Goal: Task Accomplishment & Management: Understand process/instructions

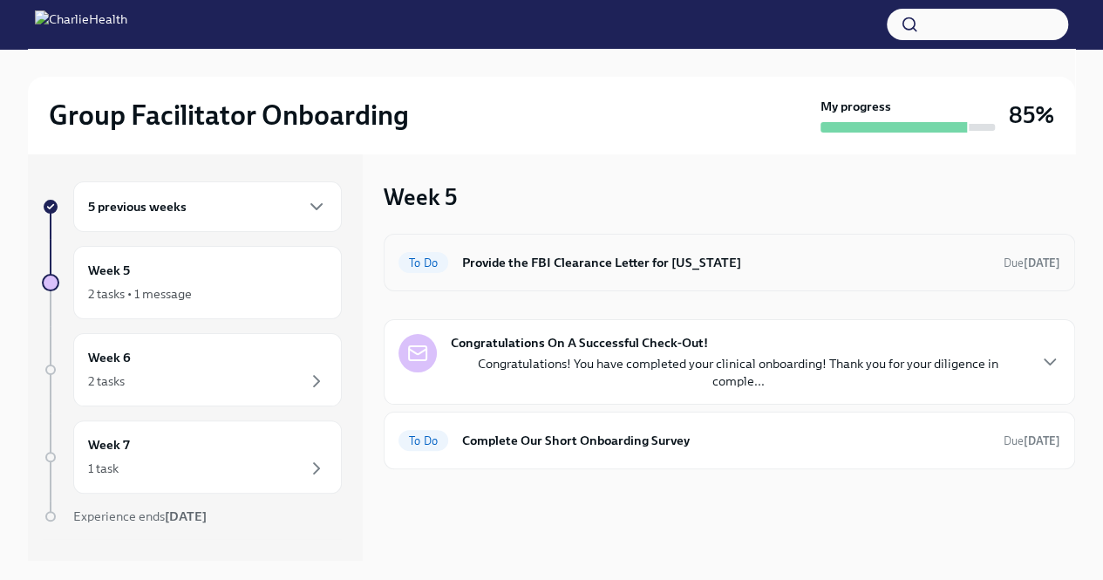
click at [593, 277] on div "To Do Provide the FBI Clearance Letter for [US_STATE] Due [DATE]" at bounding box center [729, 263] width 691 height 58
click at [769, 250] on div "To Do Provide the FBI Clearance Letter for [US_STATE] Due [DATE]" at bounding box center [729, 262] width 662 height 28
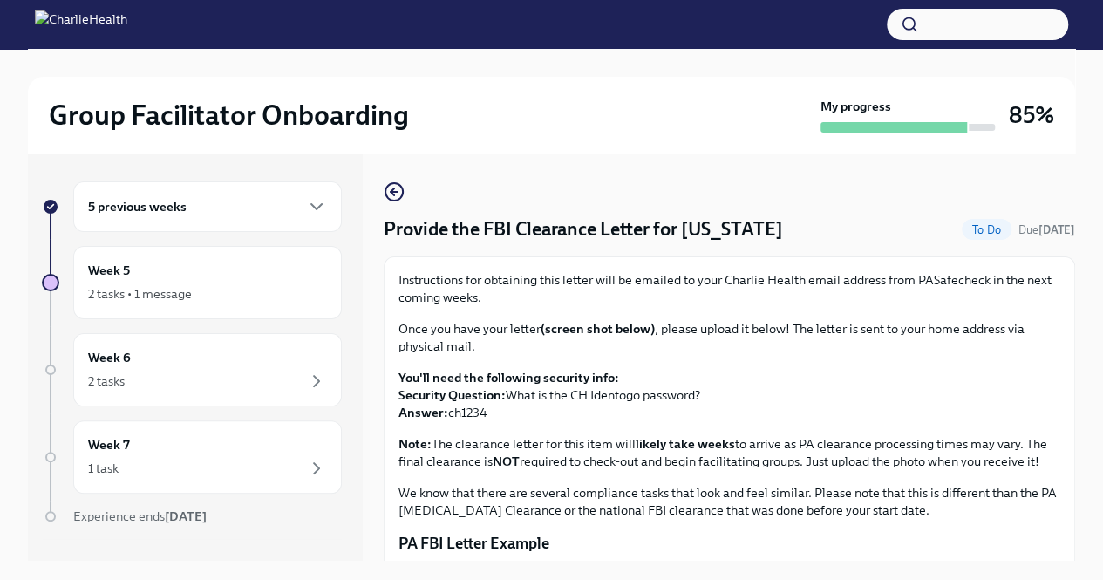
drag, startPoint x: 803, startPoint y: 228, endPoint x: 378, endPoint y: 232, distance: 424.5
click at [378, 232] on div "5 previous weeks Week 5 2 tasks • 1 message Week 6 2 tasks Week 7 1 task Experi…" at bounding box center [551, 356] width 1047 height 407
copy h4 "Provide the FBI Clearance Letter for [US_STATE]"
click at [311, 204] on icon "button" at bounding box center [316, 206] width 10 height 5
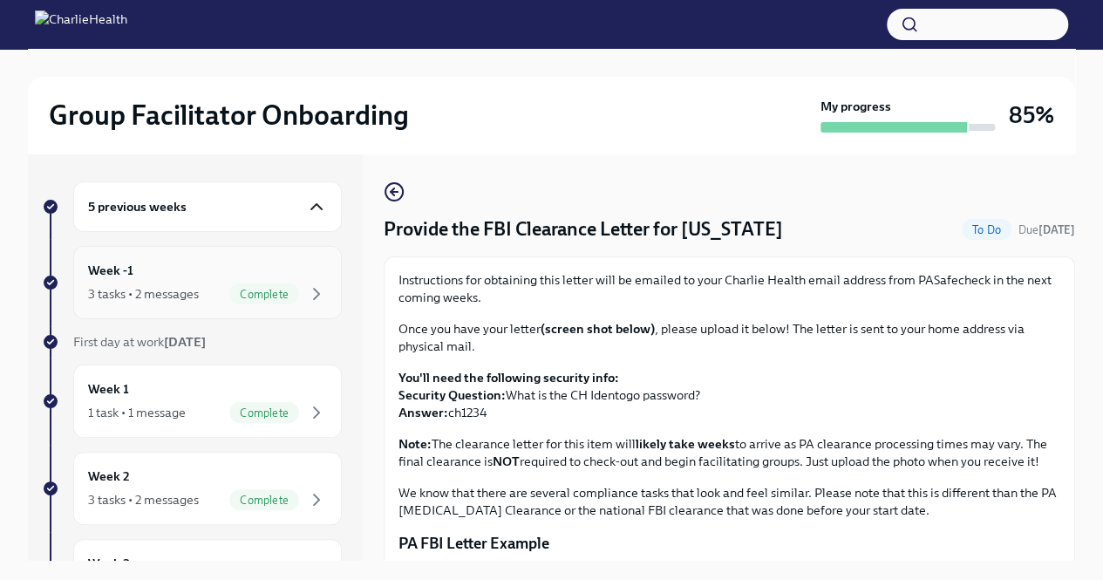
click at [265, 282] on div "Week -1 3 tasks • 2 messages Complete" at bounding box center [207, 283] width 239 height 44
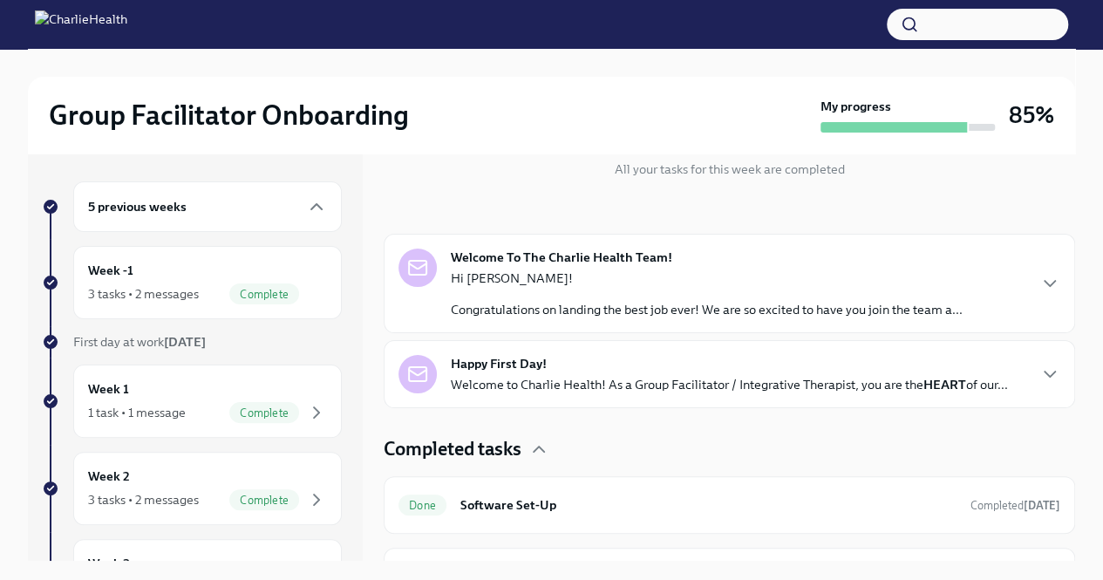
scroll to position [318, 0]
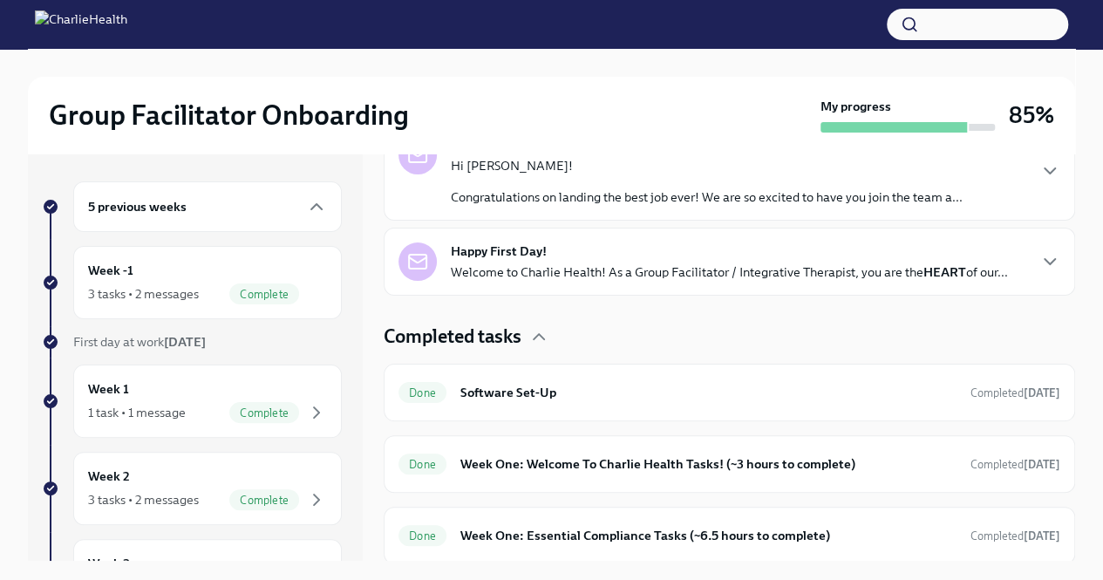
click at [593, 491] on div "Completed tasks Done Software Set-Up Completed [DATE] Done Week One: Welcome To…" at bounding box center [729, 443] width 691 height 241
click at [591, 469] on h6 "Week One: Welcome To Charlie Health Tasks! (~3 hours to complete)" at bounding box center [708, 463] width 496 height 19
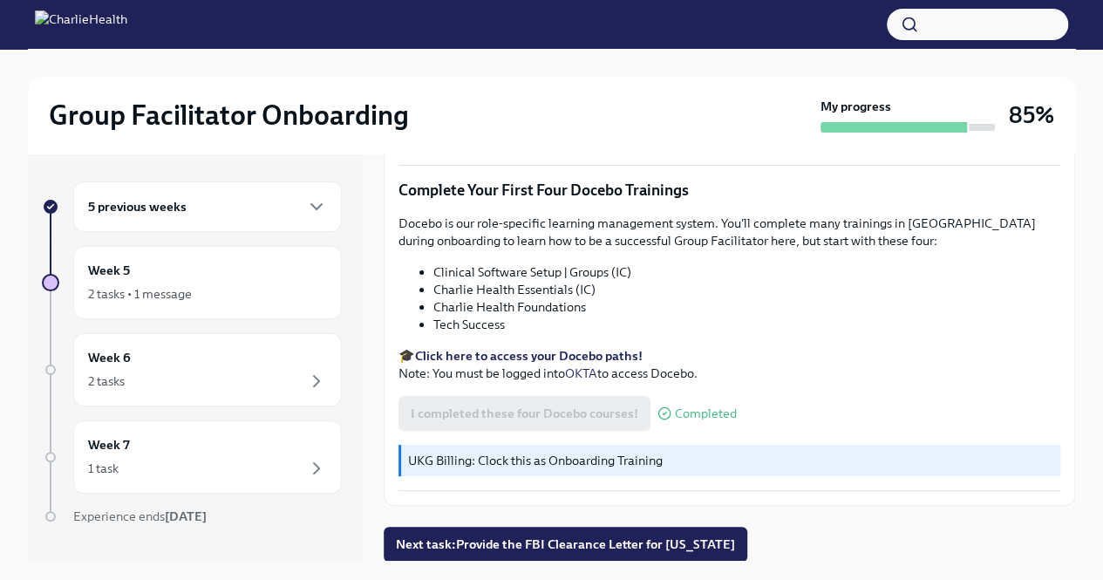
scroll to position [30, 0]
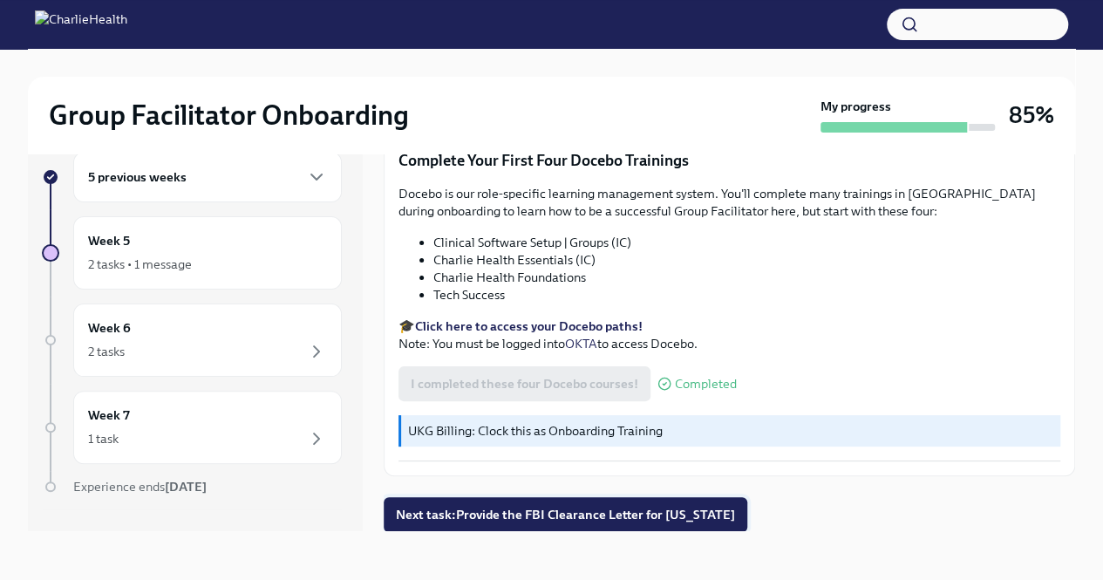
click at [603, 515] on span "Next task : Provide the FBI Clearance Letter for [US_STATE]" at bounding box center [565, 514] width 339 height 17
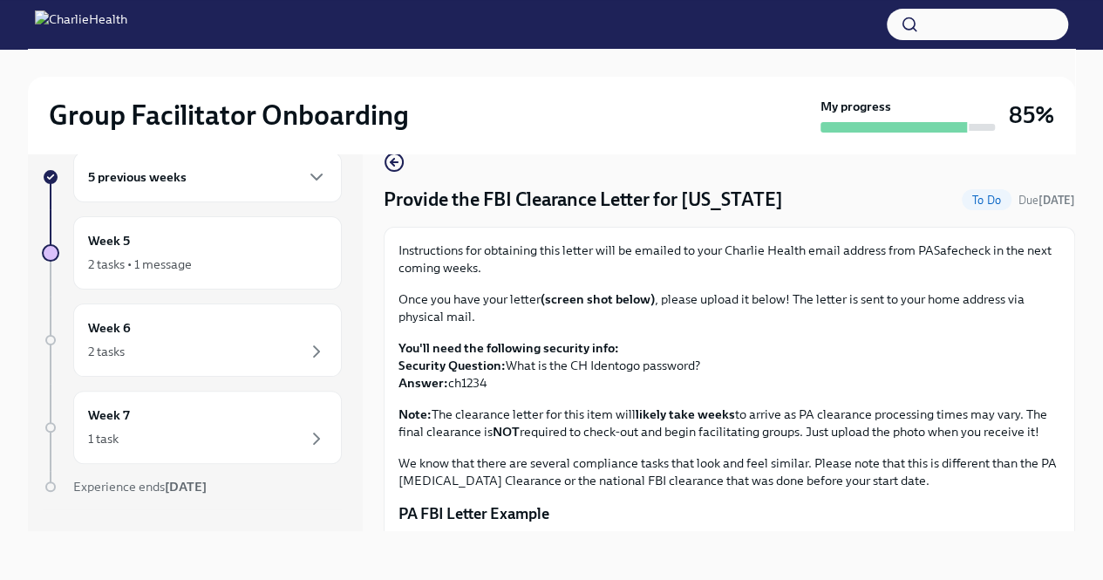
scroll to position [3, 0]
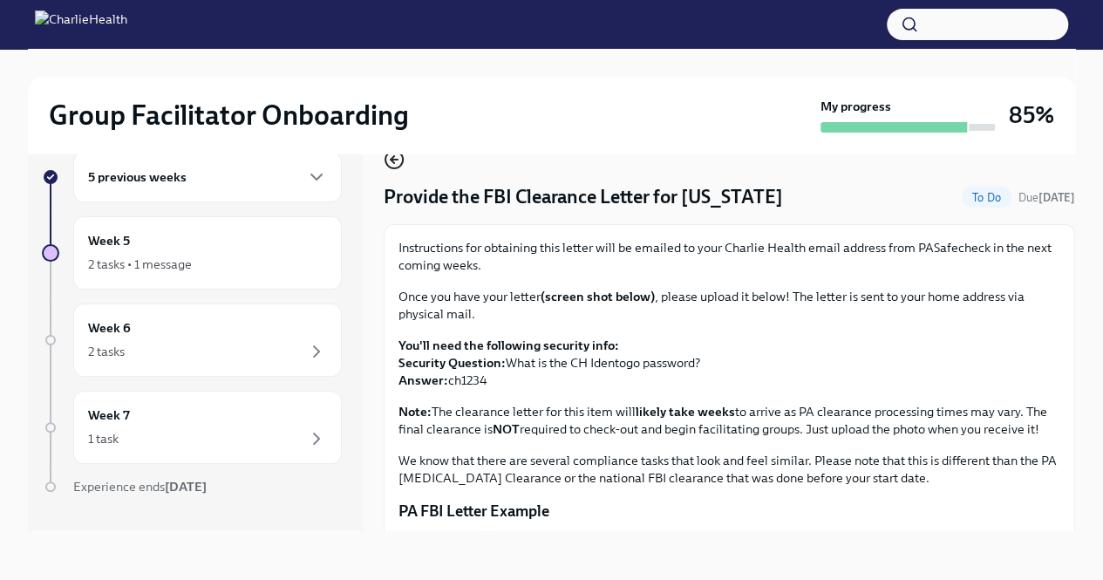
click at [391, 160] on icon "button" at bounding box center [392, 159] width 3 height 7
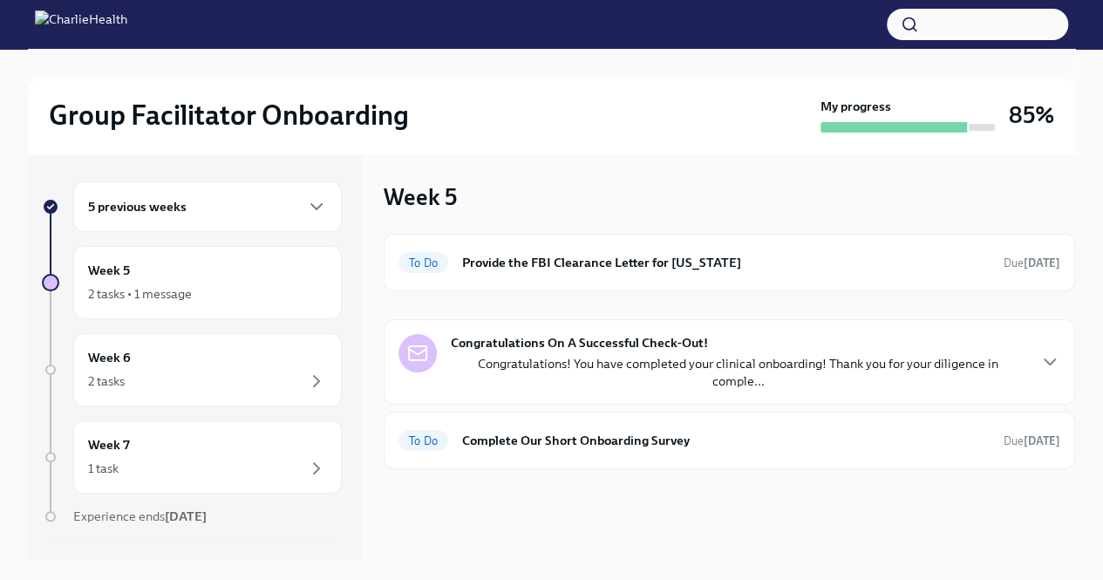
click at [252, 201] on div "5 previous weeks" at bounding box center [207, 206] width 239 height 21
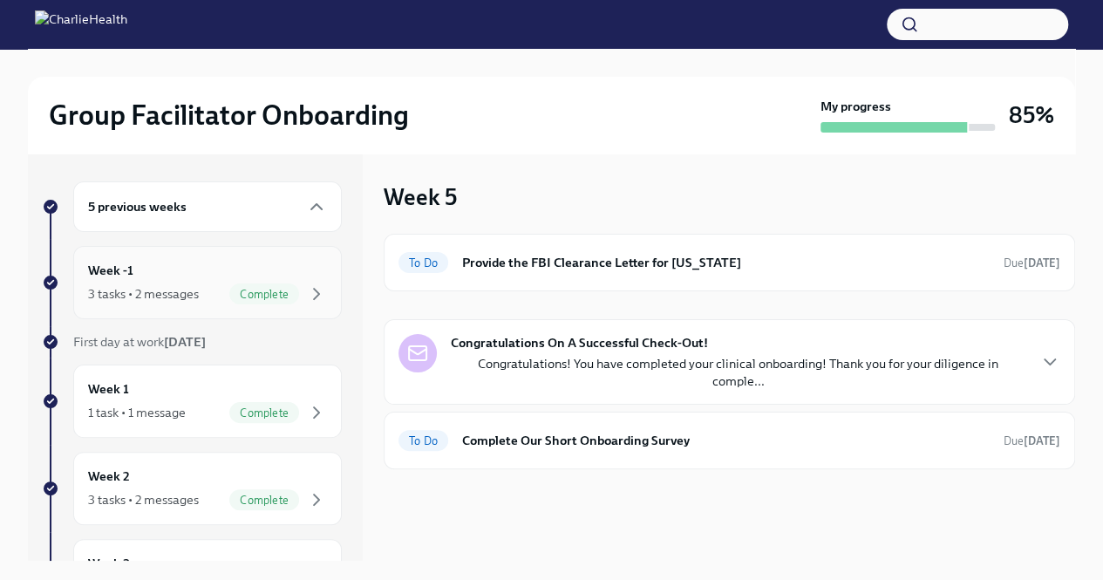
click at [234, 284] on div "Complete" at bounding box center [264, 293] width 70 height 21
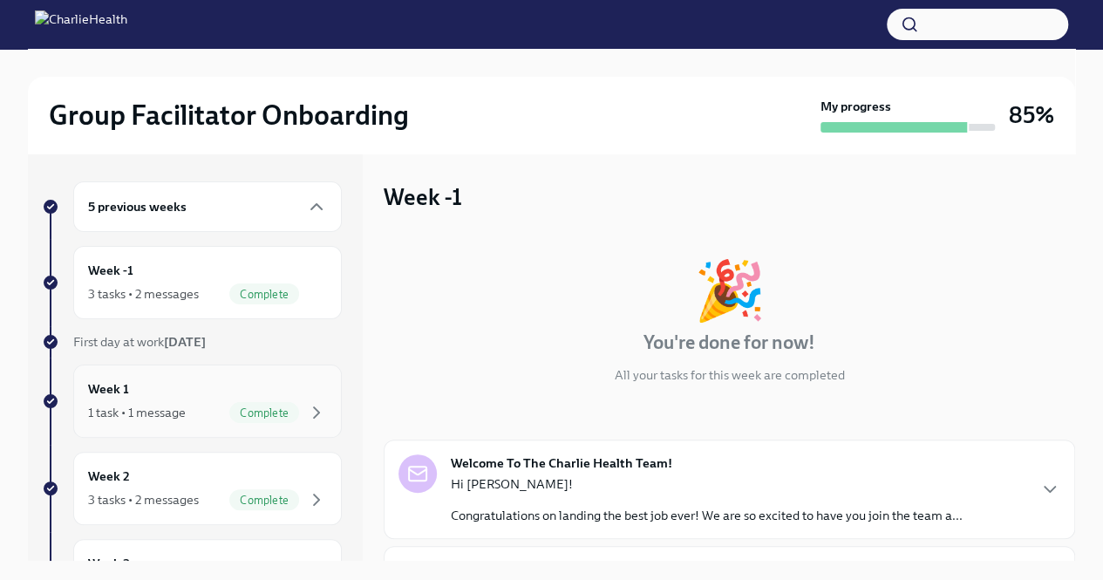
click at [202, 402] on div "1 task • 1 message Complete" at bounding box center [207, 412] width 239 height 21
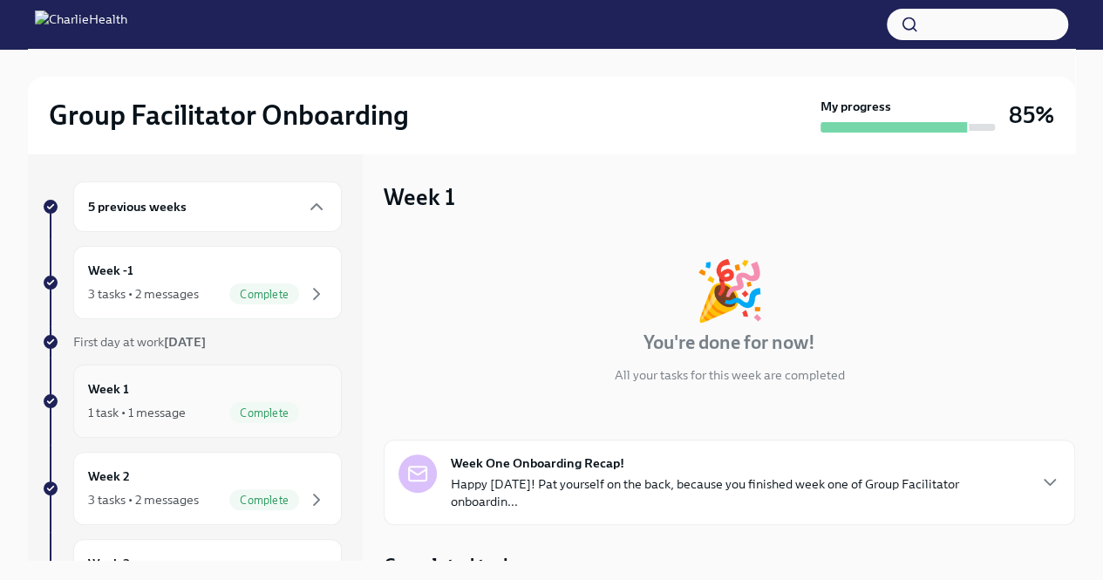
click at [268, 379] on div "Week 1 1 task • 1 message Complete" at bounding box center [207, 401] width 239 height 44
click at [263, 409] on span "Complete" at bounding box center [264, 412] width 70 height 13
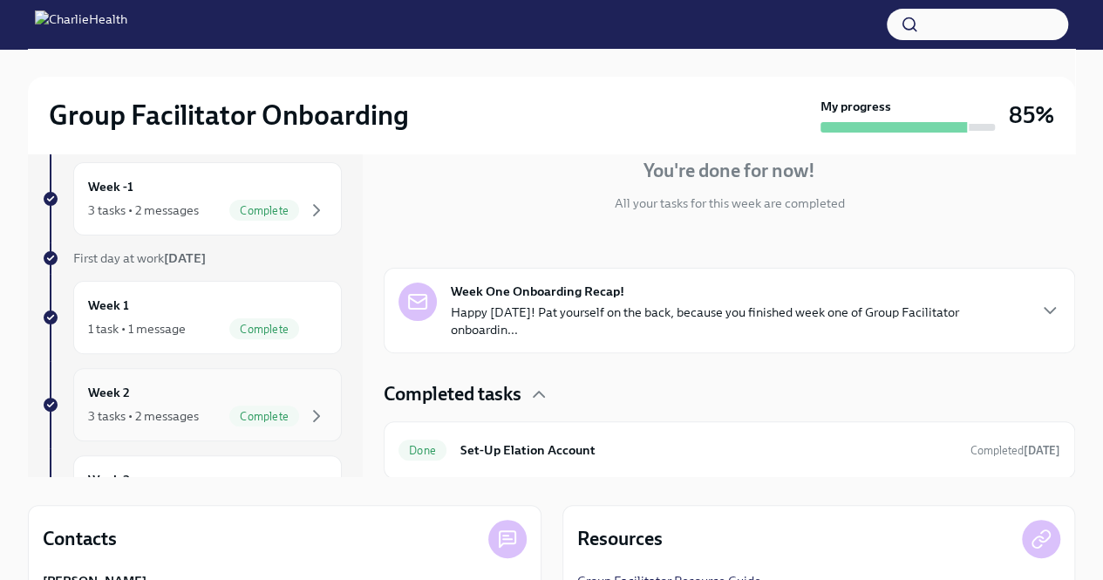
scroll to position [82, 0]
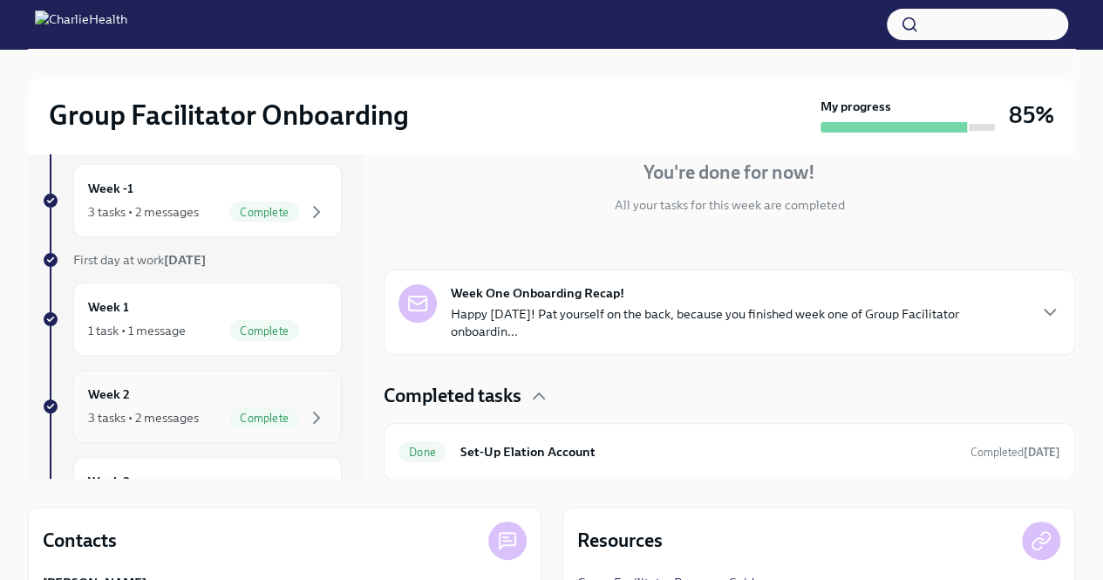
click at [218, 397] on div "Week 2 3 tasks • 2 messages Complete" at bounding box center [207, 406] width 239 height 44
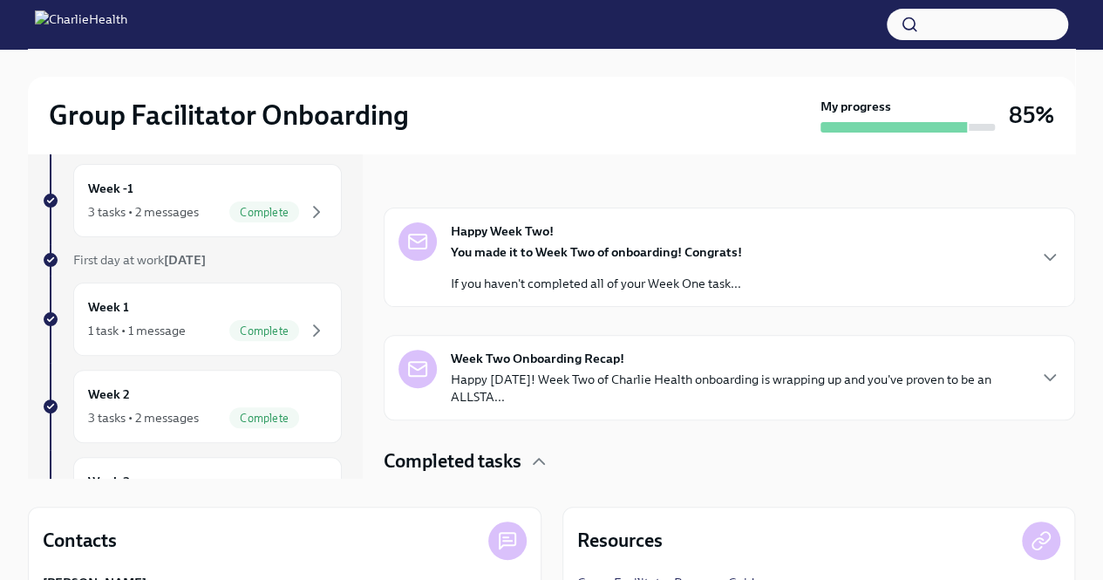
scroll to position [154, 0]
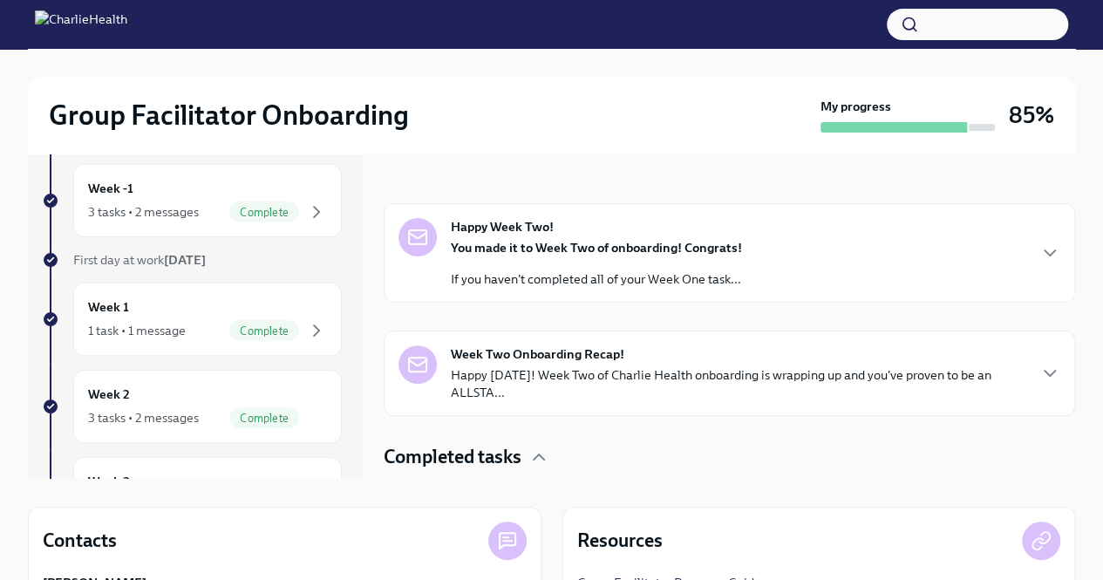
click at [707, 270] on p "If you haven't completed all of your Week One task..." at bounding box center [596, 278] width 291 height 17
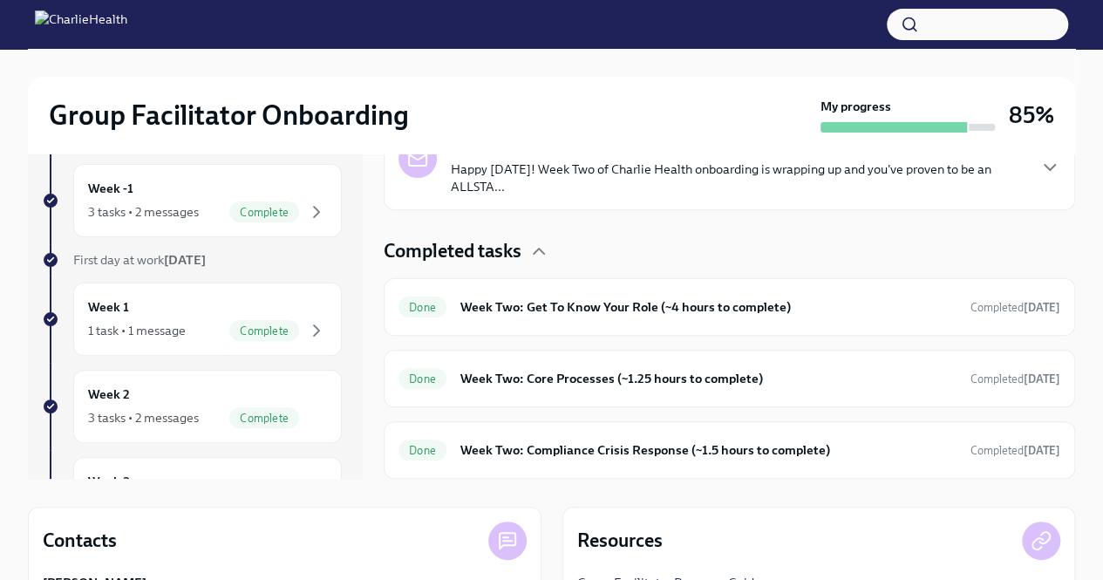
scroll to position [785, 0]
click at [708, 195] on p "Happy [DATE]! Week Two of Charlie Health onboarding is wrapping up and you've p…" at bounding box center [738, 177] width 574 height 35
click at [644, 336] on div "Done Week Two: Get To Know Your Role (~4 hours to complete) Completed [DATE]" at bounding box center [729, 307] width 691 height 58
click at [647, 321] on div "Done Week Two: Get To Know Your Role (~4 hours to complete) Completed [DATE]" at bounding box center [729, 307] width 662 height 28
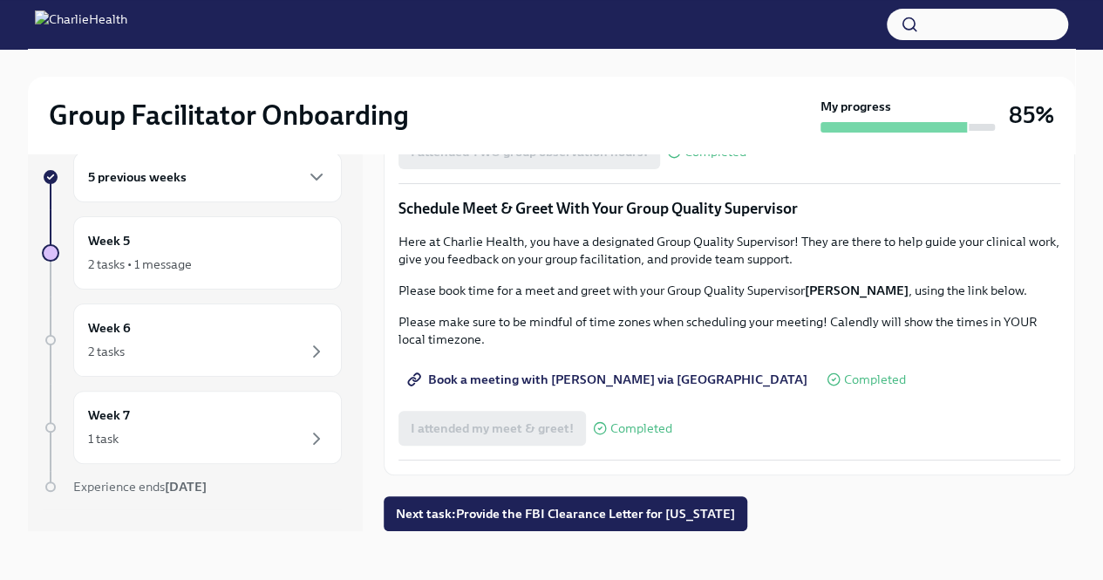
scroll to position [1642, 0]
click at [647, 392] on link "Book a meeting with [PERSON_NAME] via [GEOGRAPHIC_DATA]" at bounding box center [608, 379] width 421 height 35
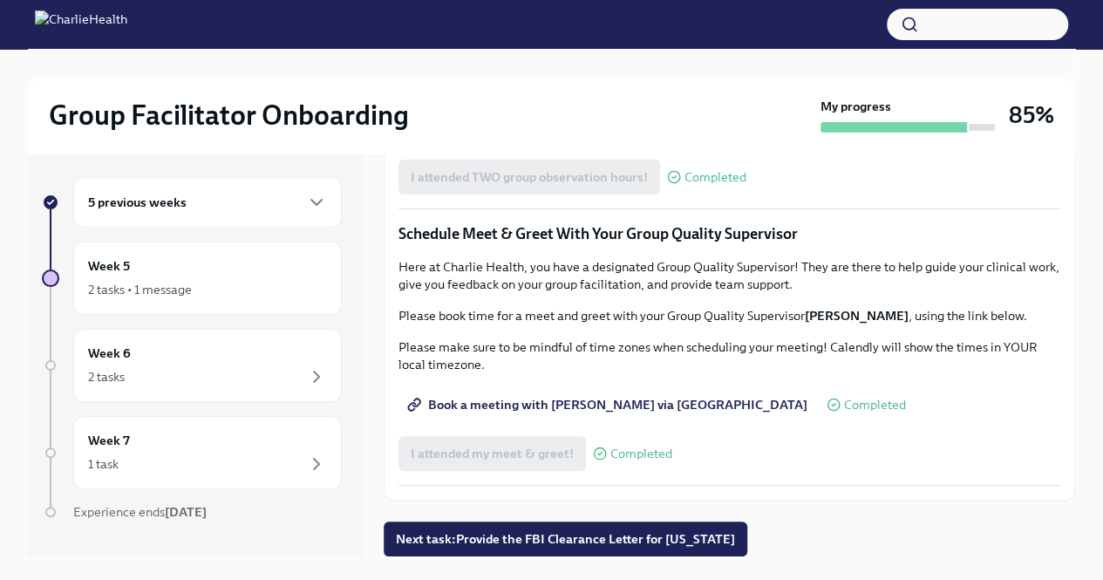
scroll to position [1550, 0]
click at [291, 203] on div "5 previous weeks" at bounding box center [207, 202] width 239 height 21
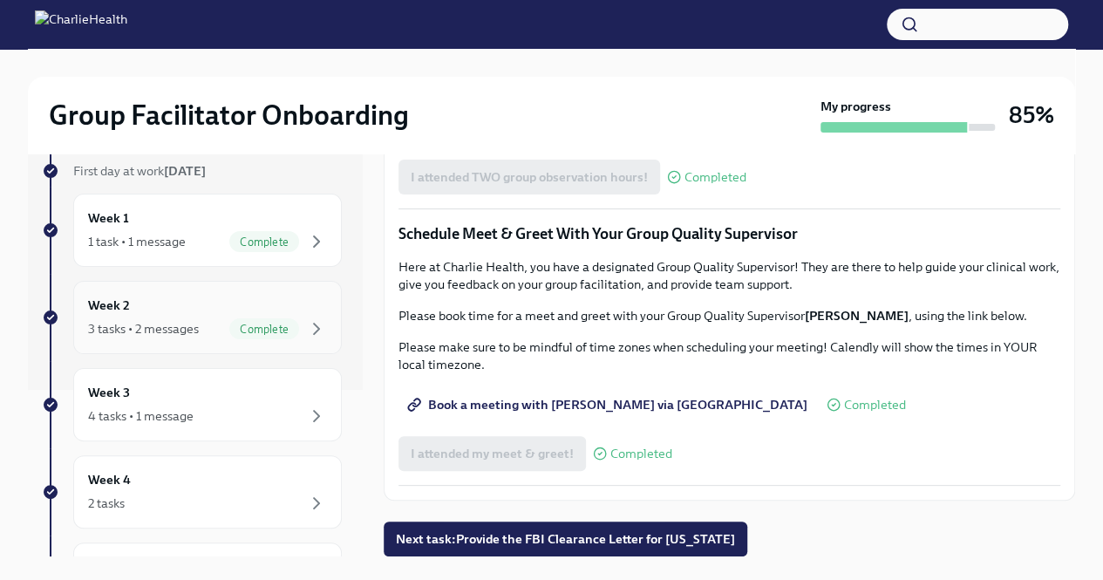
scroll to position [168, 0]
click at [262, 374] on div "Week 3 4 tasks • 1 message" at bounding box center [207, 402] width 268 height 73
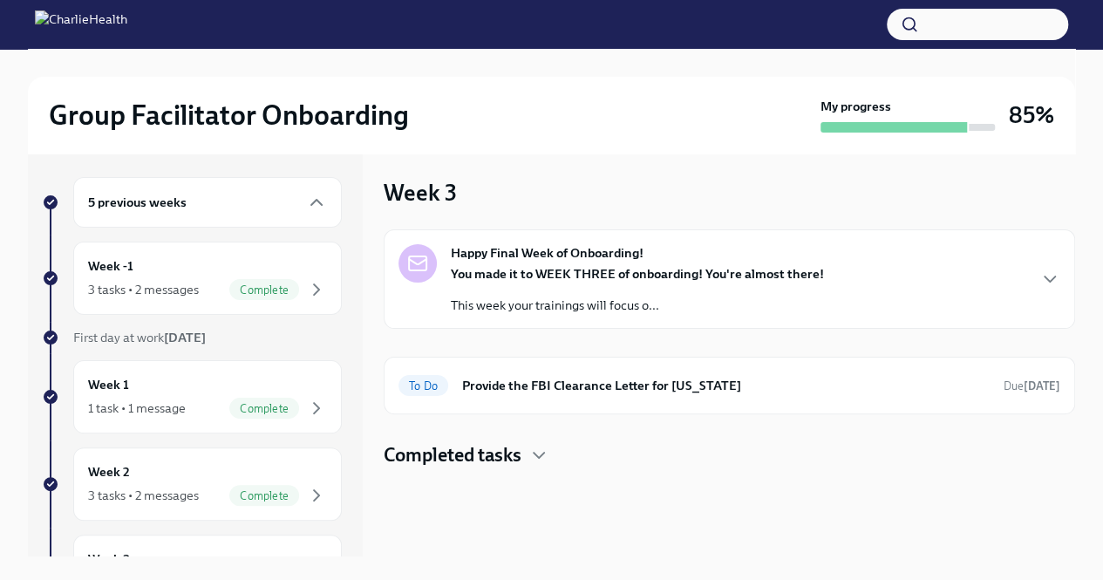
click at [486, 318] on div "Happy Final Week of Onboarding! You made it to WEEK THREE of onboarding! You're…" at bounding box center [729, 278] width 691 height 99
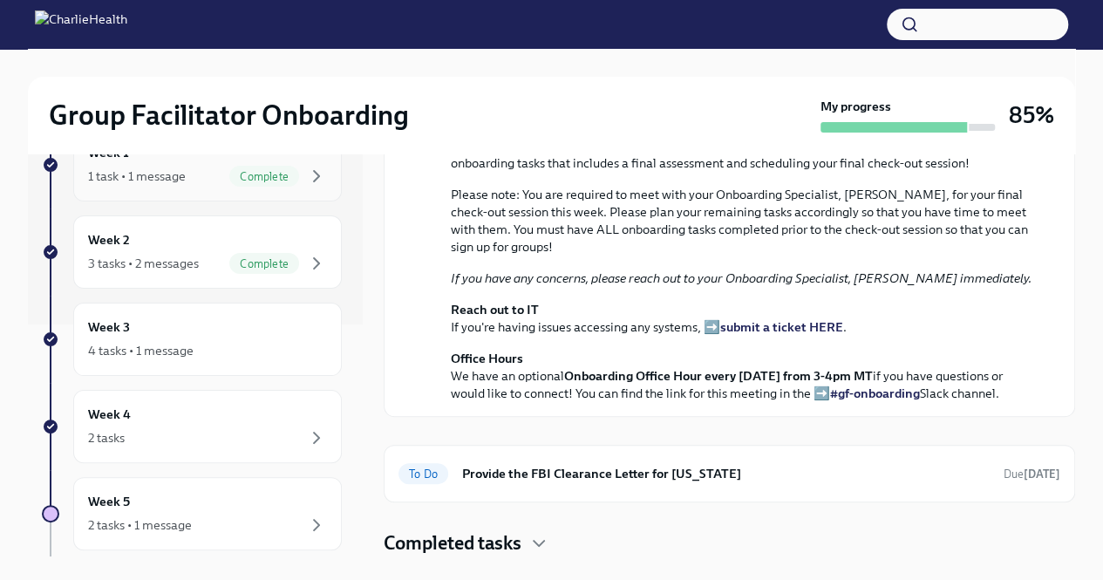
scroll to position [236, 0]
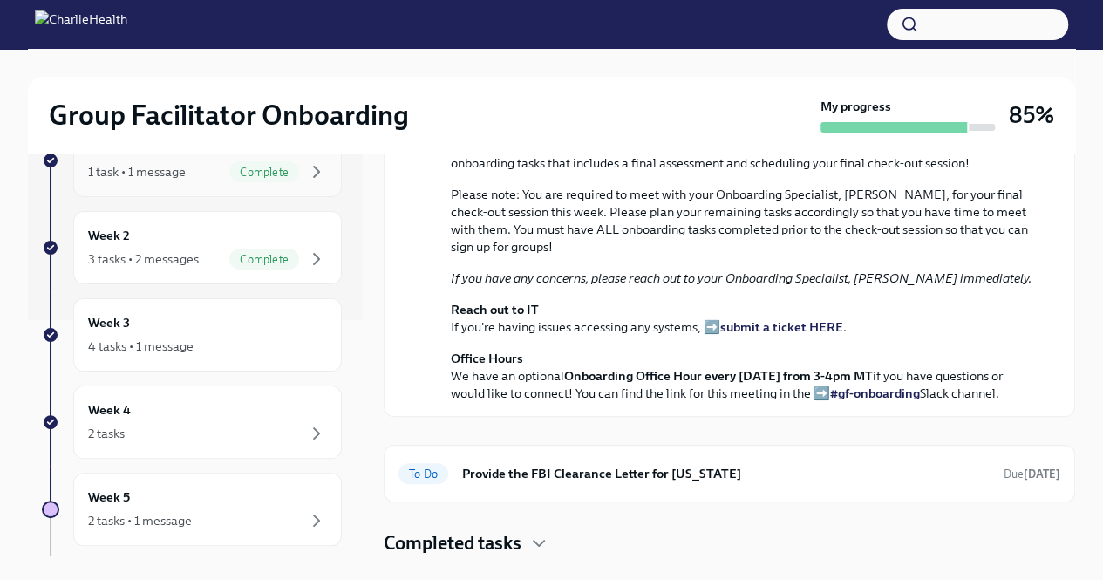
click at [173, 417] on div "Week 4 2 tasks" at bounding box center [207, 422] width 239 height 44
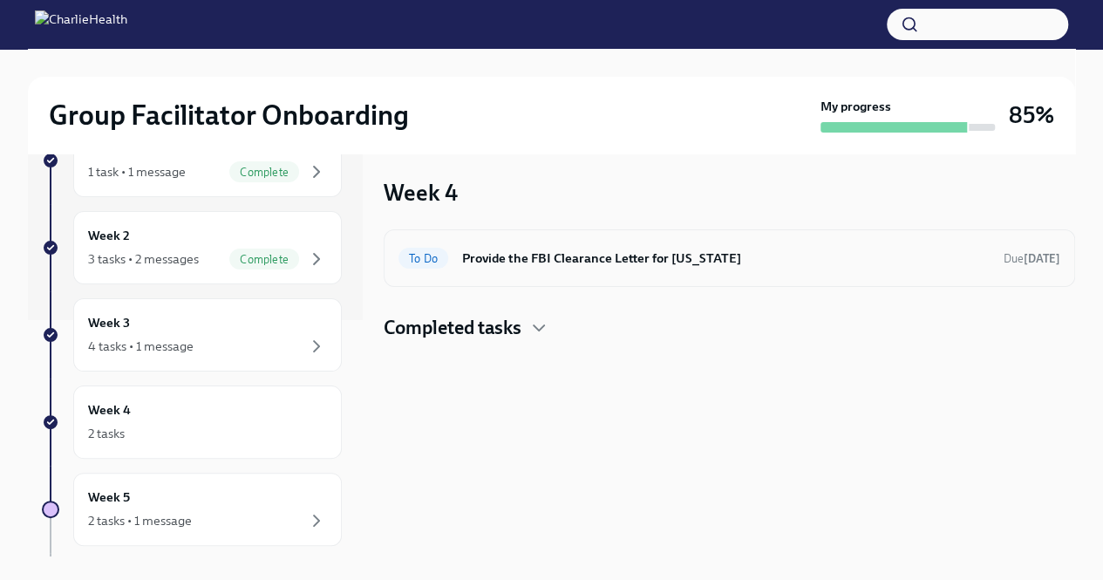
click at [592, 247] on div "To Do Provide the FBI Clearance Letter for [US_STATE] Due [DATE]" at bounding box center [729, 258] width 662 height 28
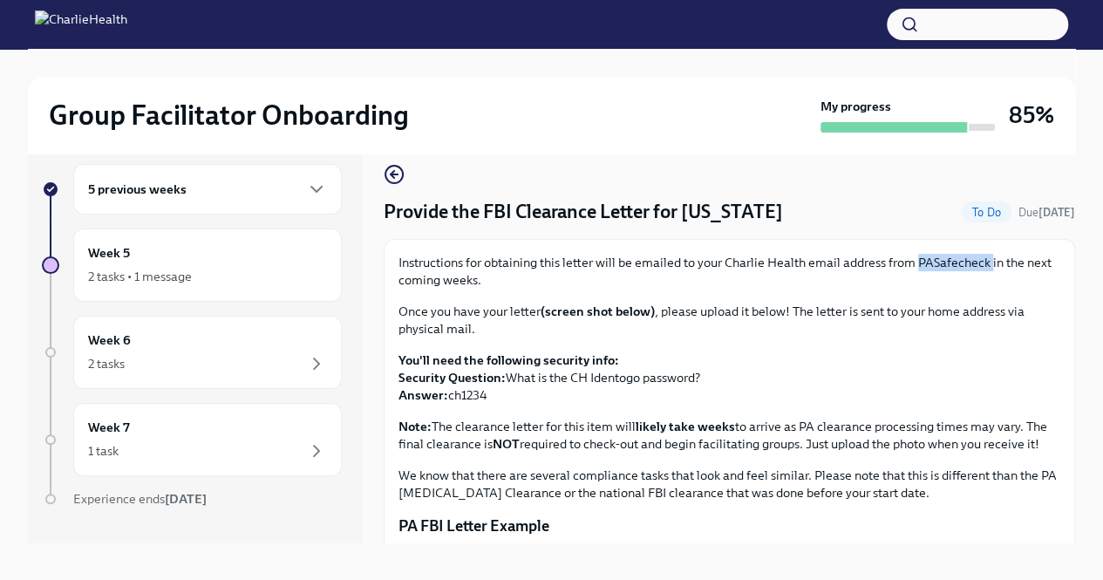
drag, startPoint x: 918, startPoint y: 264, endPoint x: 988, endPoint y: 264, distance: 69.7
click at [988, 264] on p "Instructions for obtaining this letter will be emailed to your Charlie Health e…" at bounding box center [729, 271] width 662 height 35
copy p "PASafecheck"
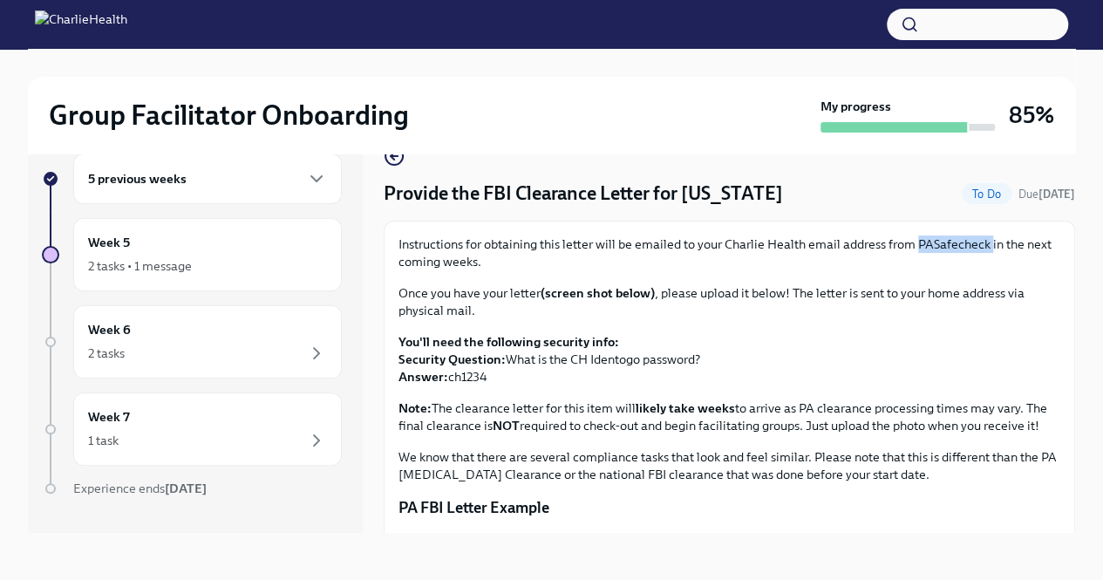
scroll to position [401, 0]
